Goal: Submit feedback/report problem

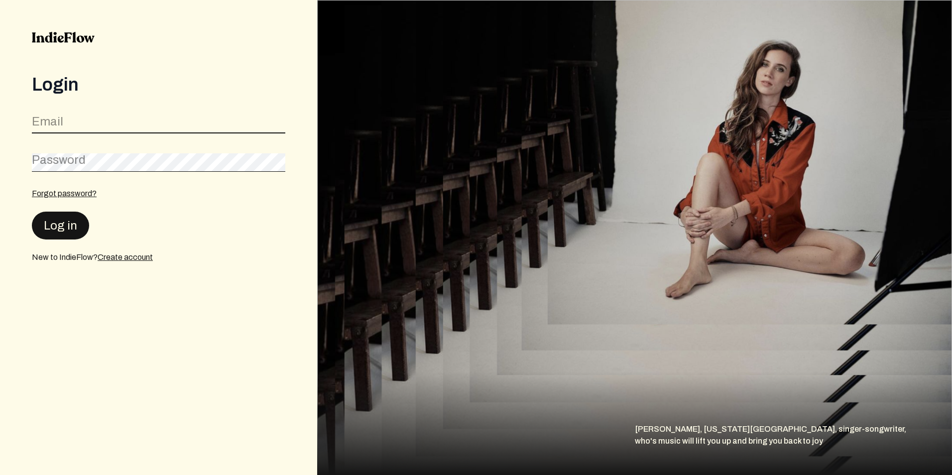
type input "[EMAIL_ADDRESS][DOMAIN_NAME]"
click at [53, 227] on button "Log in" at bounding box center [60, 225] width 57 height 28
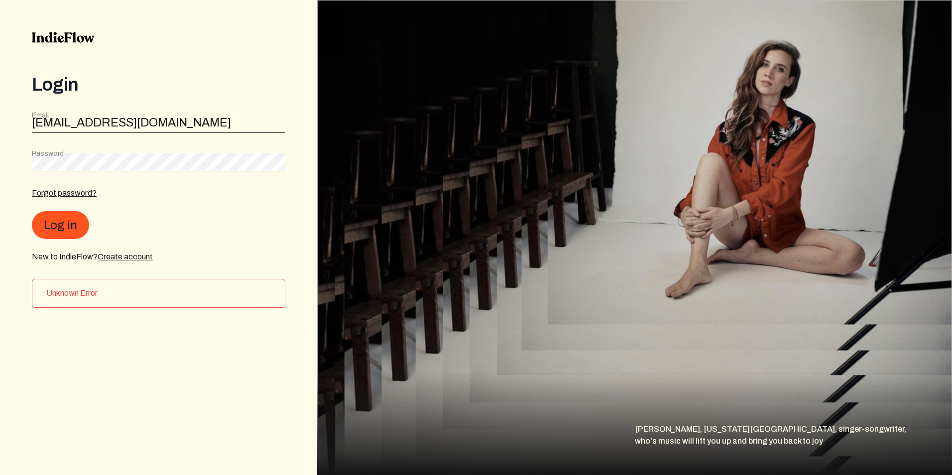
click at [901, 453] on div "[PERSON_NAME], [US_STATE][GEOGRAPHIC_DATA], singer-songwriter, who's music will…" at bounding box center [793, 449] width 317 height 52
click at [929, 436] on div "[PERSON_NAME], [US_STATE][GEOGRAPHIC_DATA], singer-songwriter, who's music will…" at bounding box center [793, 449] width 317 height 52
click at [919, 439] on div "[PERSON_NAME], [US_STATE][GEOGRAPHIC_DATA], singer-songwriter, who's music will…" at bounding box center [793, 449] width 317 height 52
click at [905, 437] on div "[PERSON_NAME], [US_STATE][GEOGRAPHIC_DATA], singer-songwriter, who's music will…" at bounding box center [793, 449] width 317 height 52
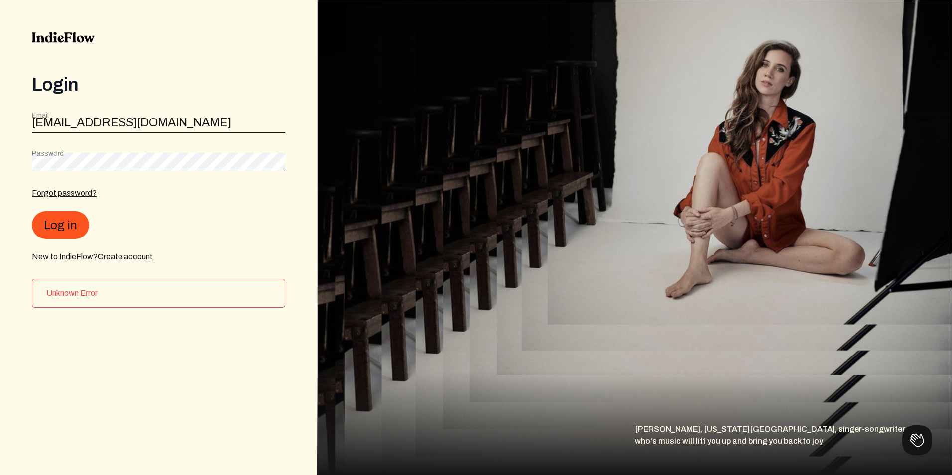
click at [901, 433] on div "[PERSON_NAME], [US_STATE][GEOGRAPHIC_DATA], singer-songwriter, who's music will…" at bounding box center [793, 449] width 317 height 52
click at [910, 430] on button at bounding box center [915, 438] width 30 height 30
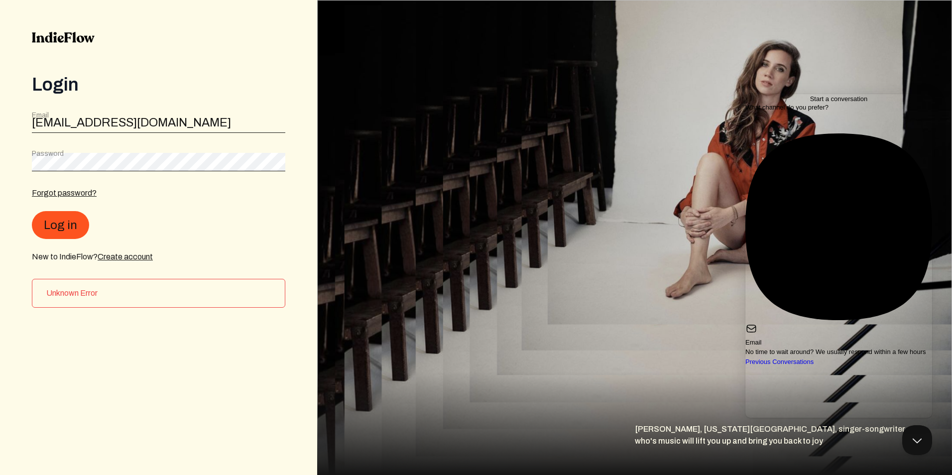
click at [758, 323] on icon at bounding box center [752, 329] width 12 height 12
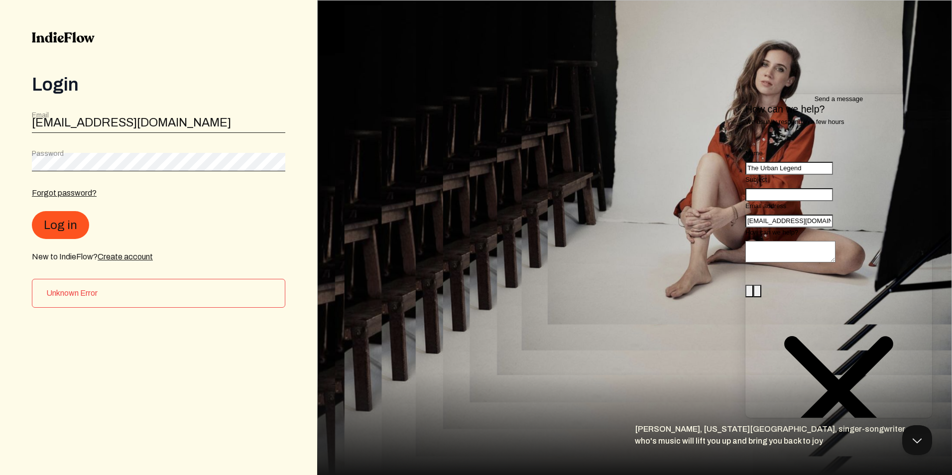
click at [787, 201] on input "Subject" at bounding box center [790, 194] width 88 height 13
type input "s"
type input "lifetime membership"
click at [811, 262] on textarea "How can we help?" at bounding box center [791, 251] width 90 height 21
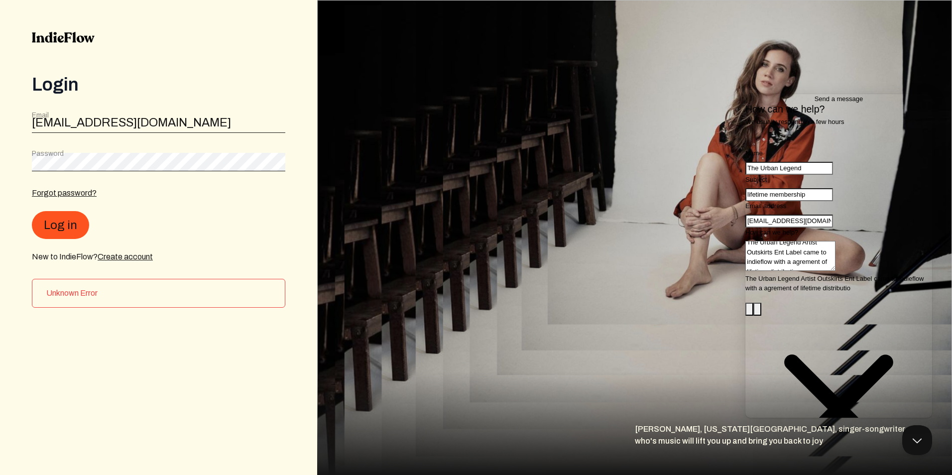
scroll to position [3, 0]
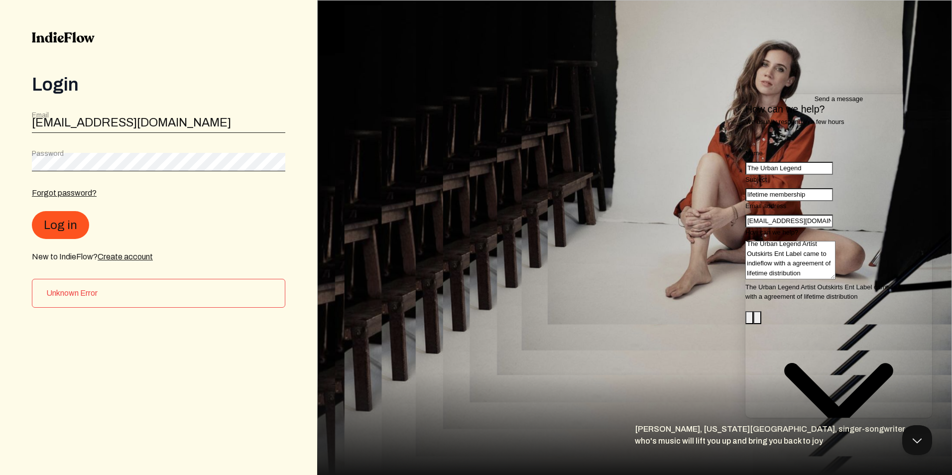
type textarea "The Urban Legend Artist Outskirts Ent Label came to indieflow with a agreement …"
click at [767, 175] on input "The Urban Legend" at bounding box center [790, 168] width 88 height 13
click at [819, 175] on input "The Urban Legend" at bounding box center [790, 168] width 88 height 13
click at [819, 175] on input "The Urban Legend [PERSON_NAME]" at bounding box center [790, 168] width 88 height 13
type input "The Urban Legend , [PERSON_NAME]"
